Goal: Transaction & Acquisition: Purchase product/service

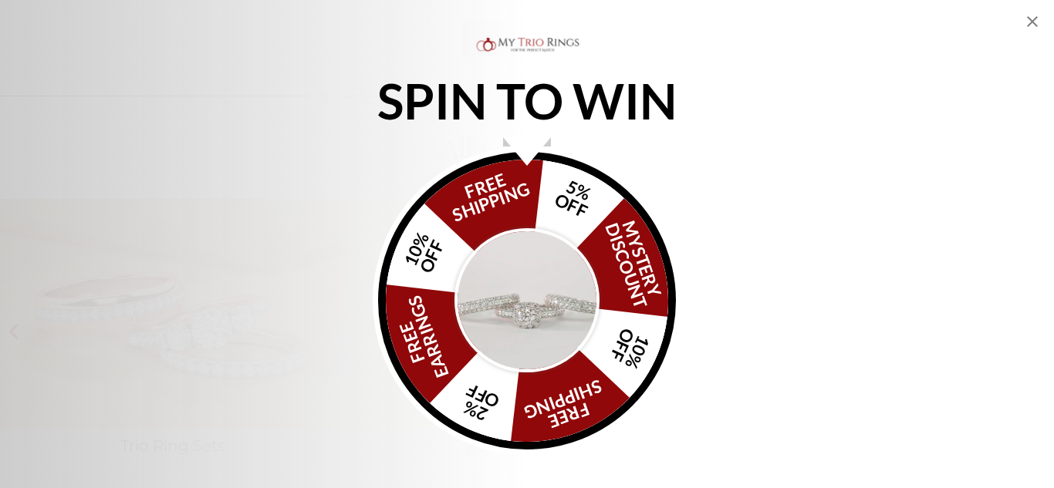
scroll to position [2164, 0]
click at [1032, 17] on icon "Close popup" at bounding box center [1032, 21] width 19 height 19
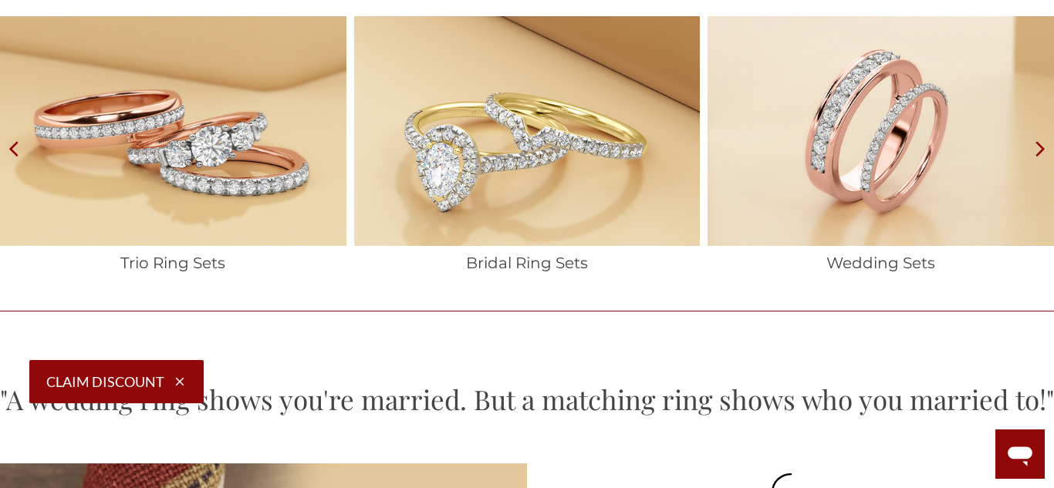
scroll to position [2344, 0]
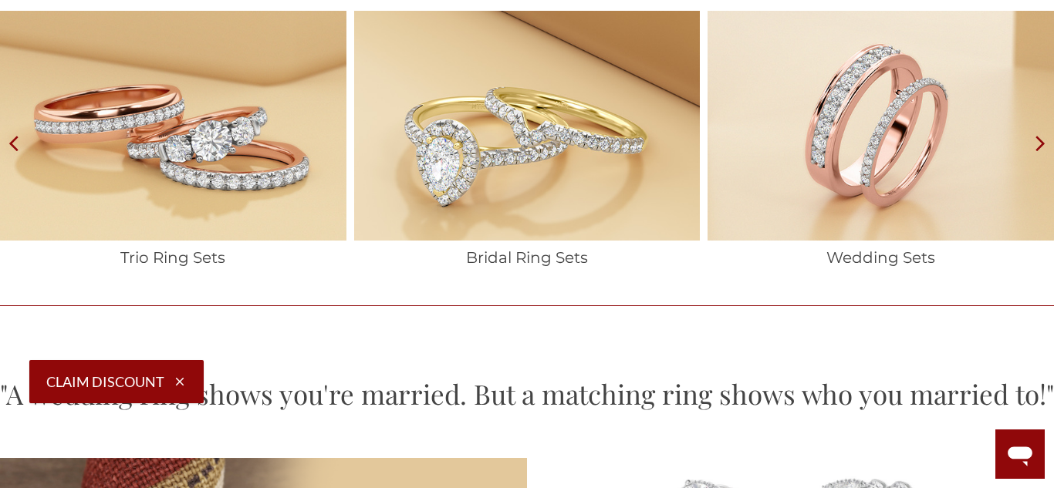
click at [1043, 142] on icon at bounding box center [1040, 143] width 27 height 265
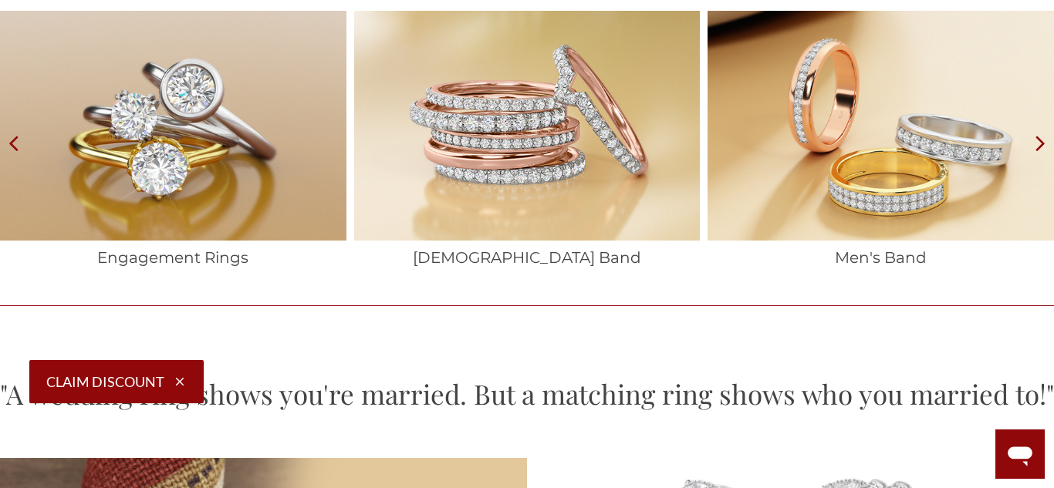
click at [1043, 142] on icon at bounding box center [1040, 143] width 27 height 265
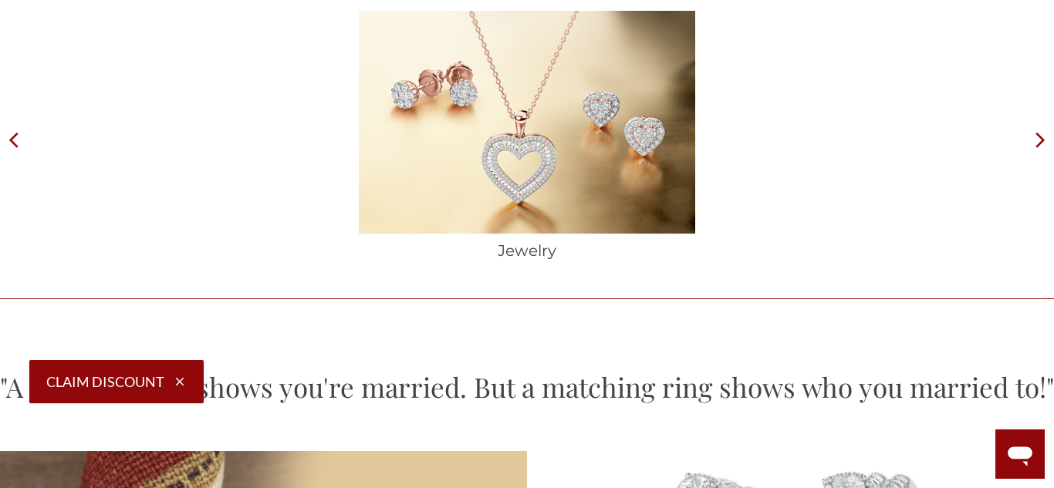
click at [1043, 142] on icon at bounding box center [1040, 140] width 27 height 258
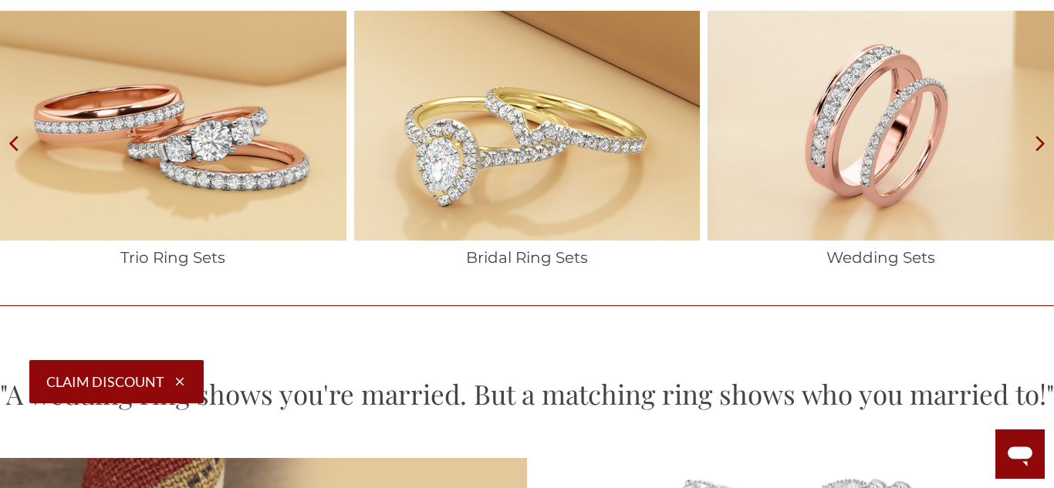
click at [557, 184] on img at bounding box center [527, 126] width 346 height 231
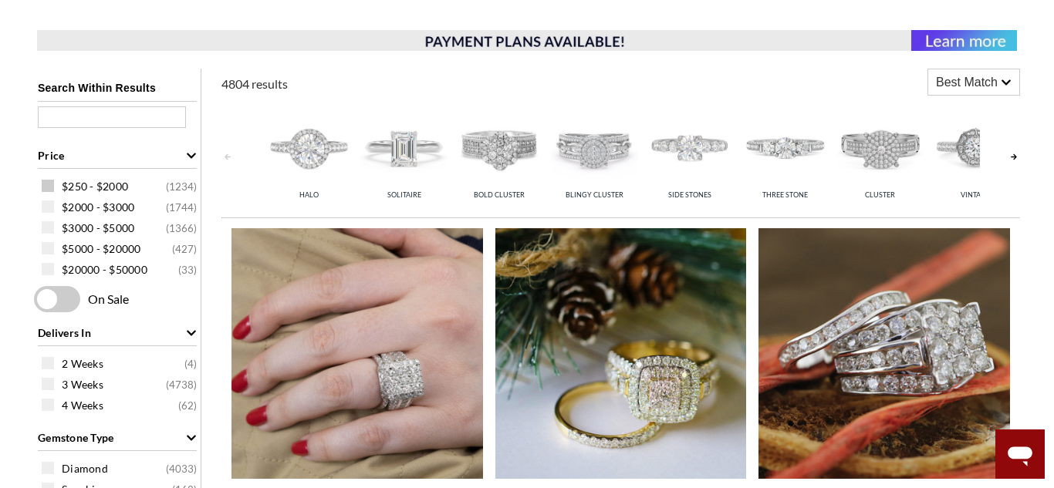
click at [51, 187] on span at bounding box center [48, 186] width 12 height 12
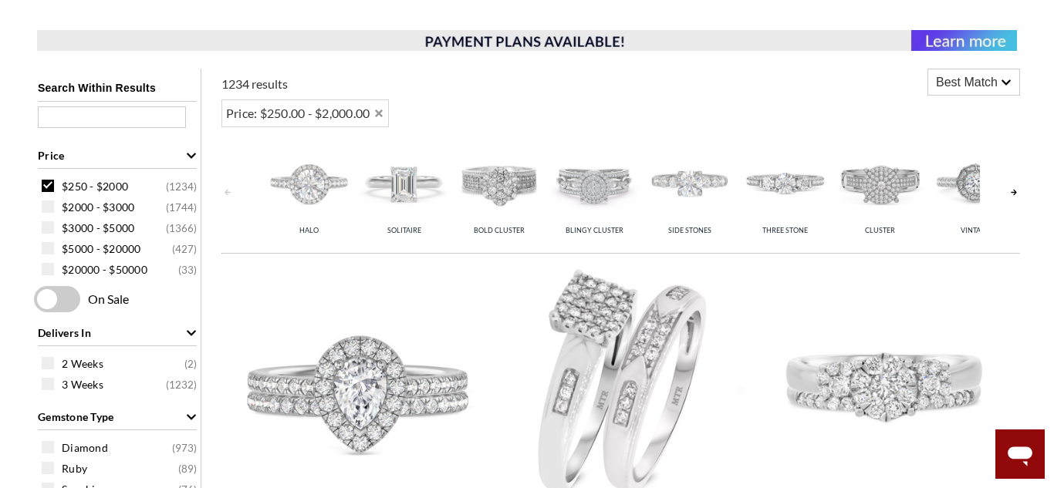
click at [1013, 197] on link at bounding box center [1013, 191] width 12 height 113
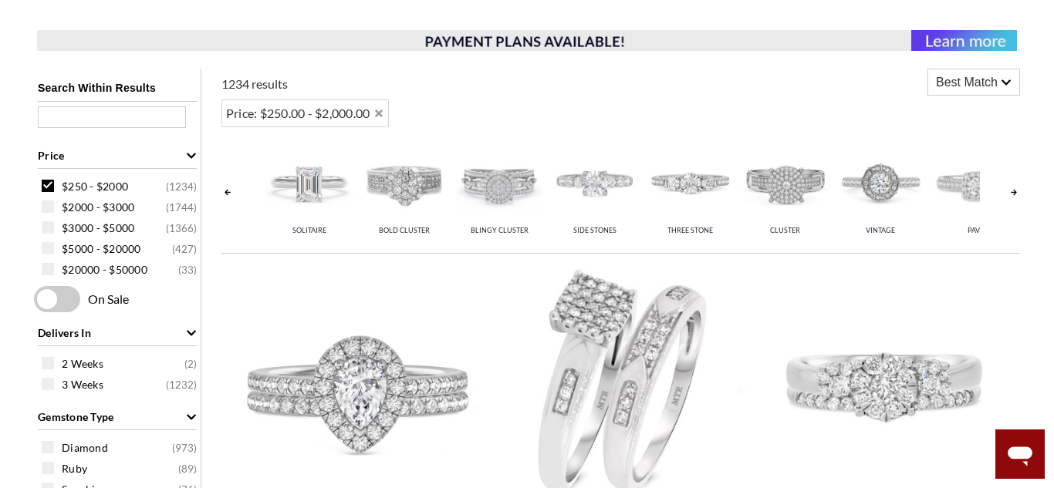
click at [1011, 192] on link at bounding box center [1013, 191] width 12 height 113
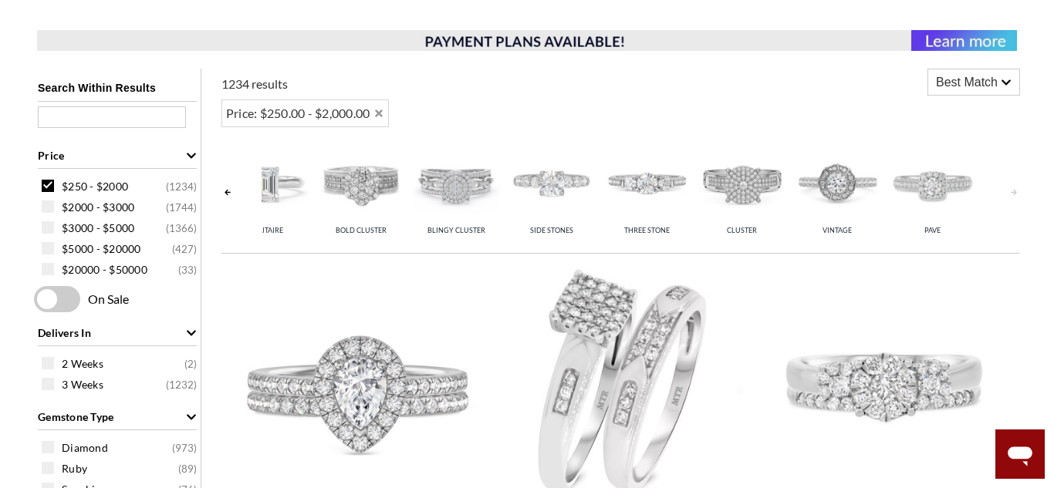
click at [1011, 192] on link at bounding box center [1013, 191] width 12 height 113
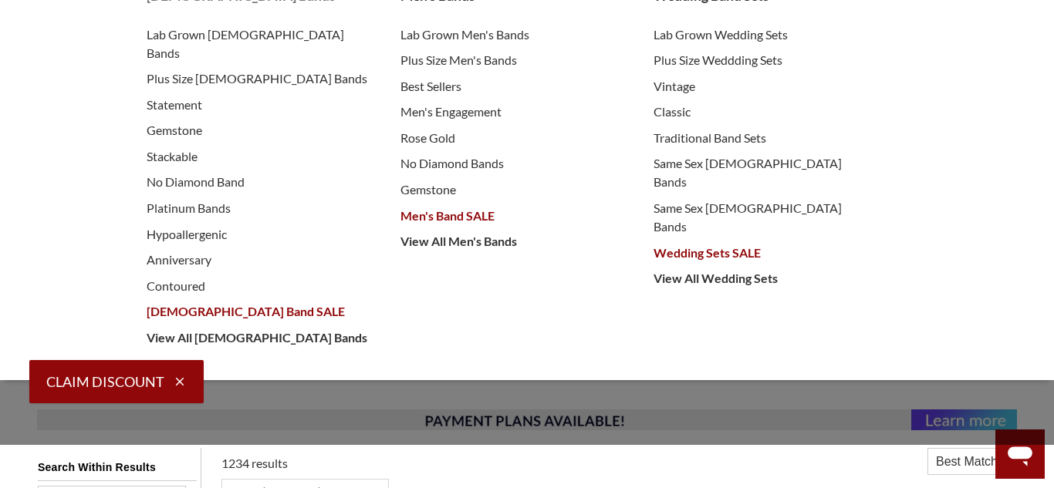
scroll to position [187, 0]
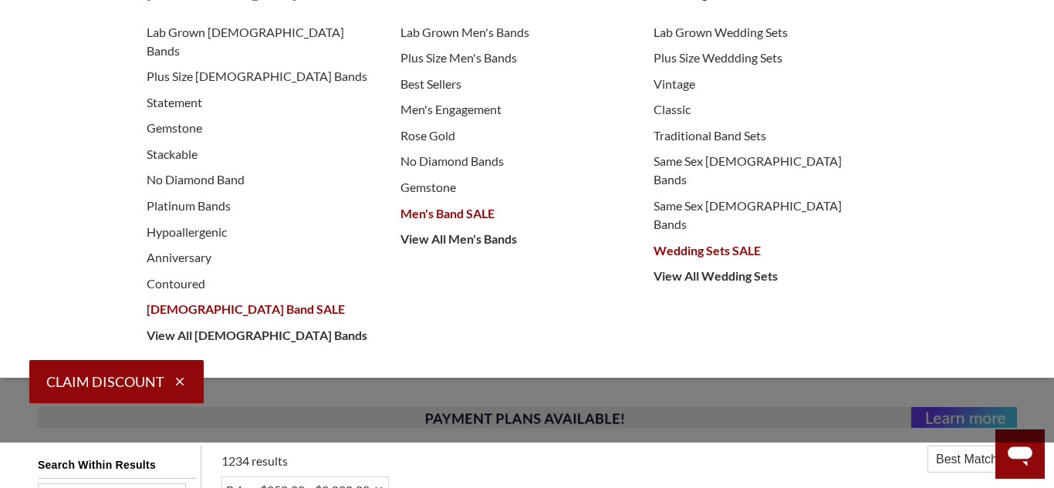
click at [217, 300] on span "[DEMOGRAPHIC_DATA] Band SALE" at bounding box center [258, 309] width 223 height 19
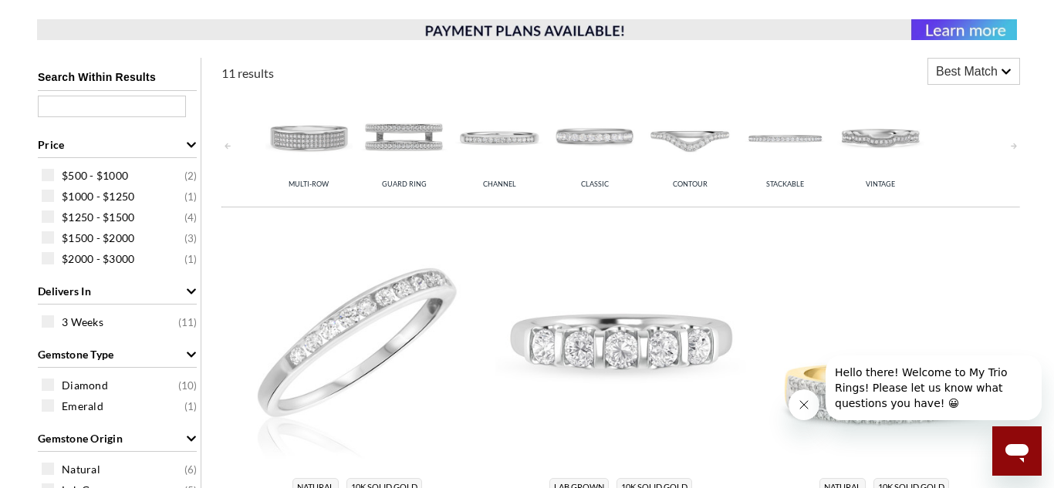
click at [1011, 150] on link at bounding box center [1013, 145] width 12 height 113
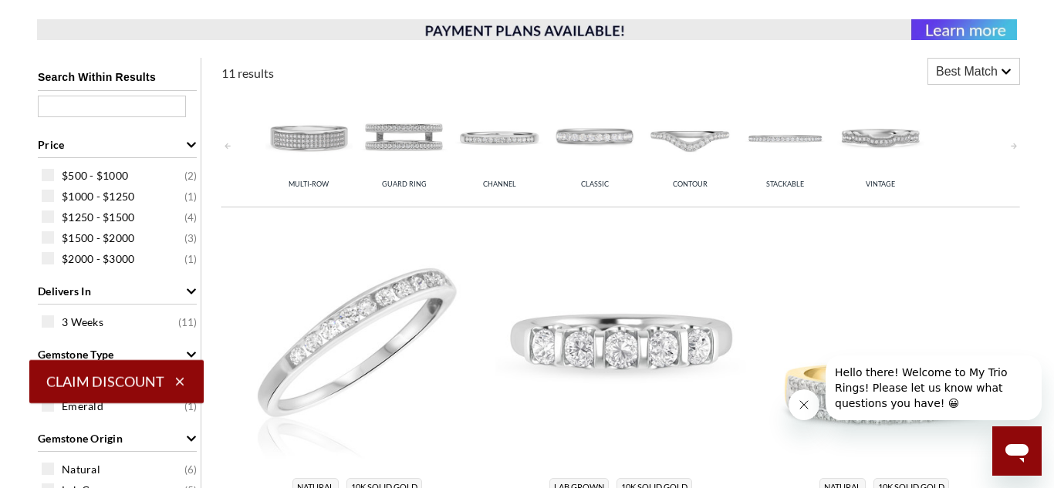
click at [1013, 147] on link at bounding box center [1013, 145] width 12 height 113
click at [1014, 148] on link at bounding box center [1013, 145] width 12 height 113
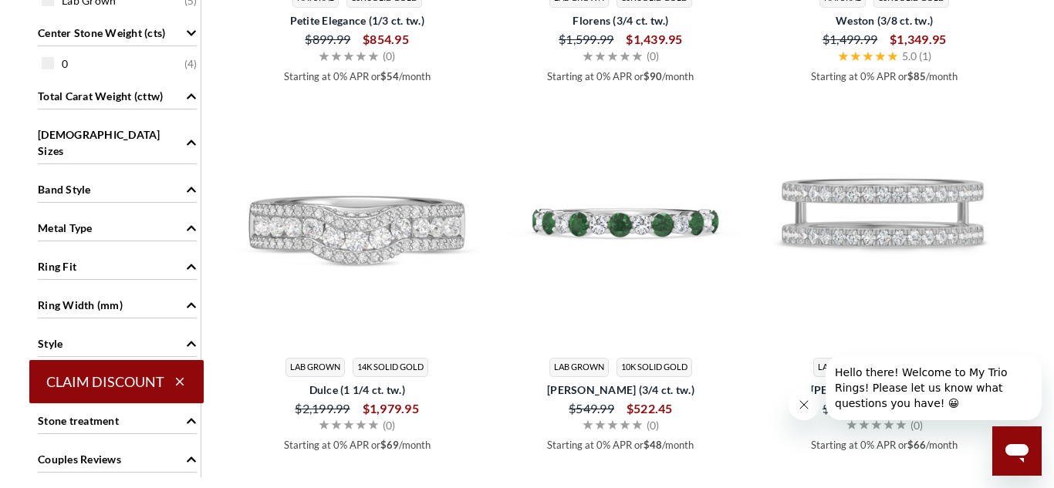
scroll to position [1067, 0]
